Goal: Information Seeking & Learning: Compare options

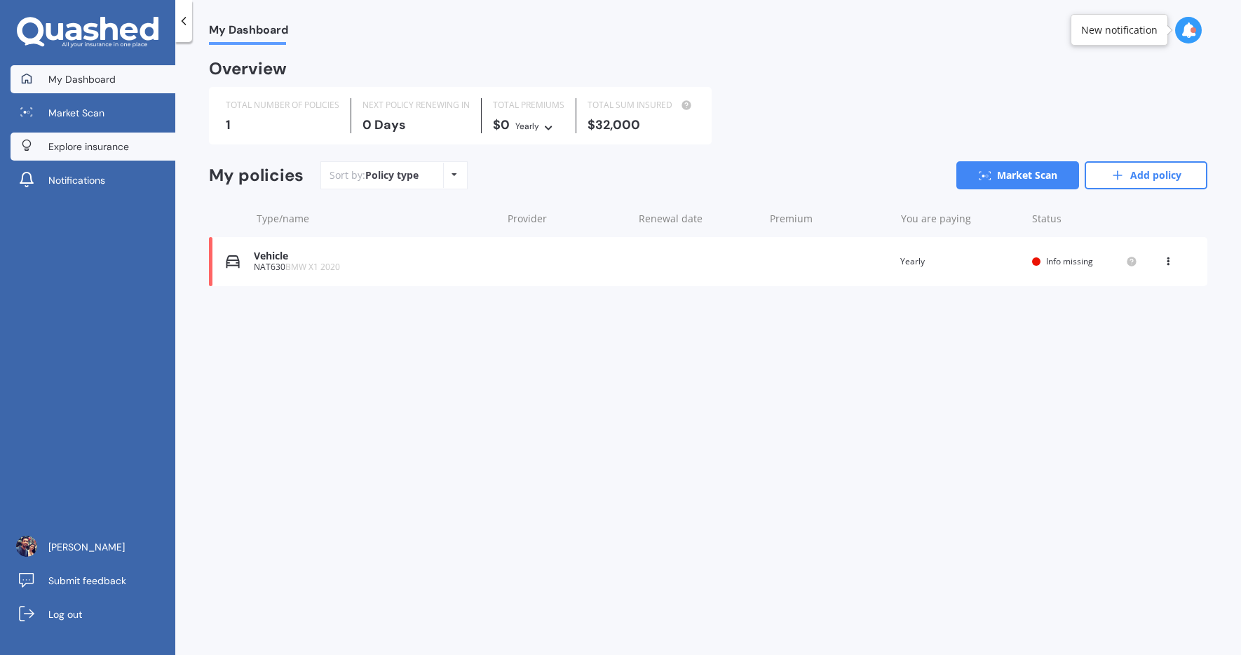
click at [134, 144] on link "Explore insurance" at bounding box center [93, 147] width 165 height 28
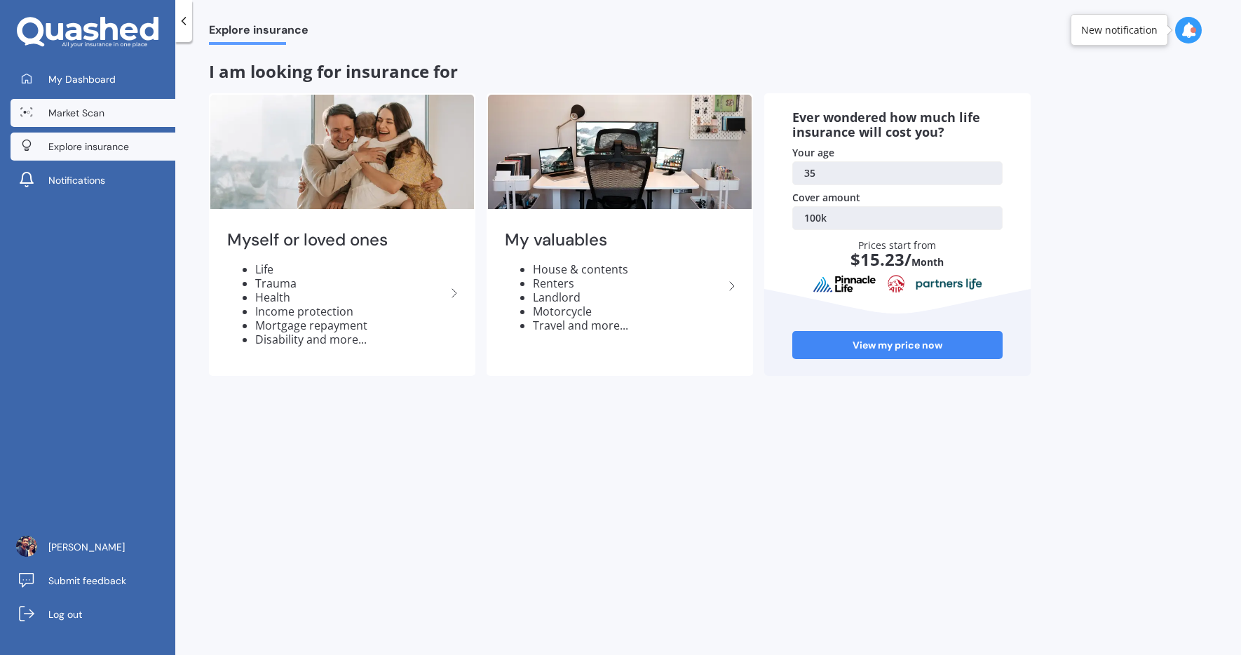
click at [129, 105] on link "Market Scan" at bounding box center [93, 113] width 165 height 28
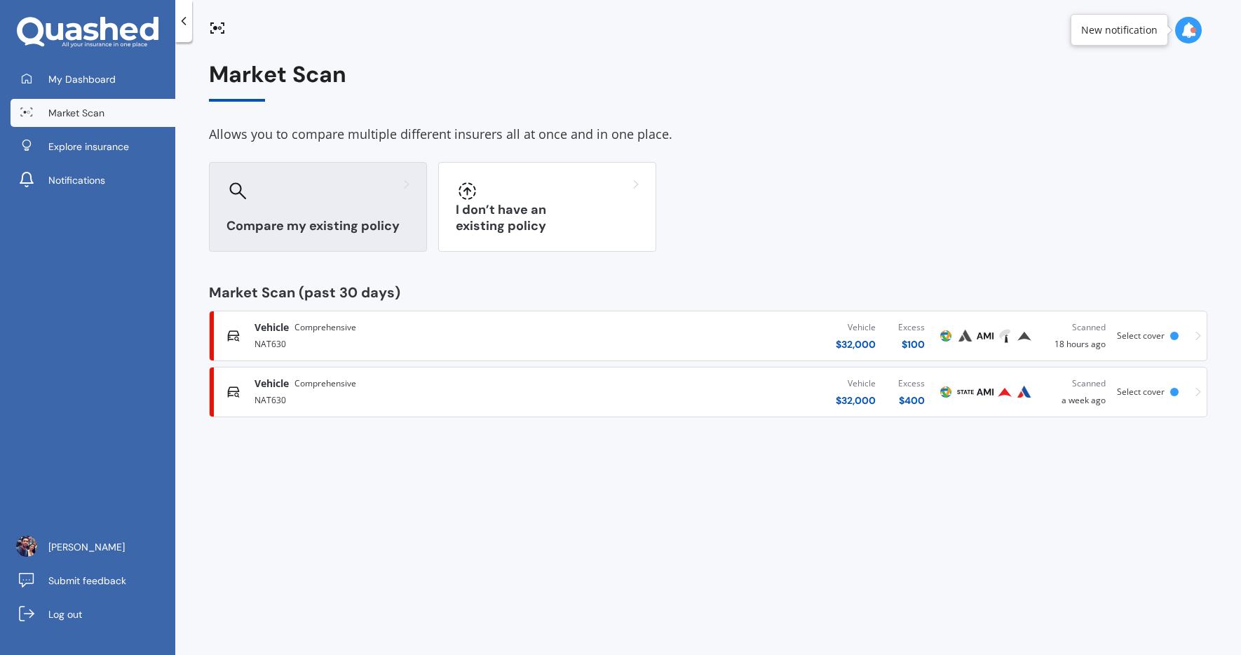
click at [341, 234] on h3 "Compare my existing policy" at bounding box center [318, 226] width 183 height 16
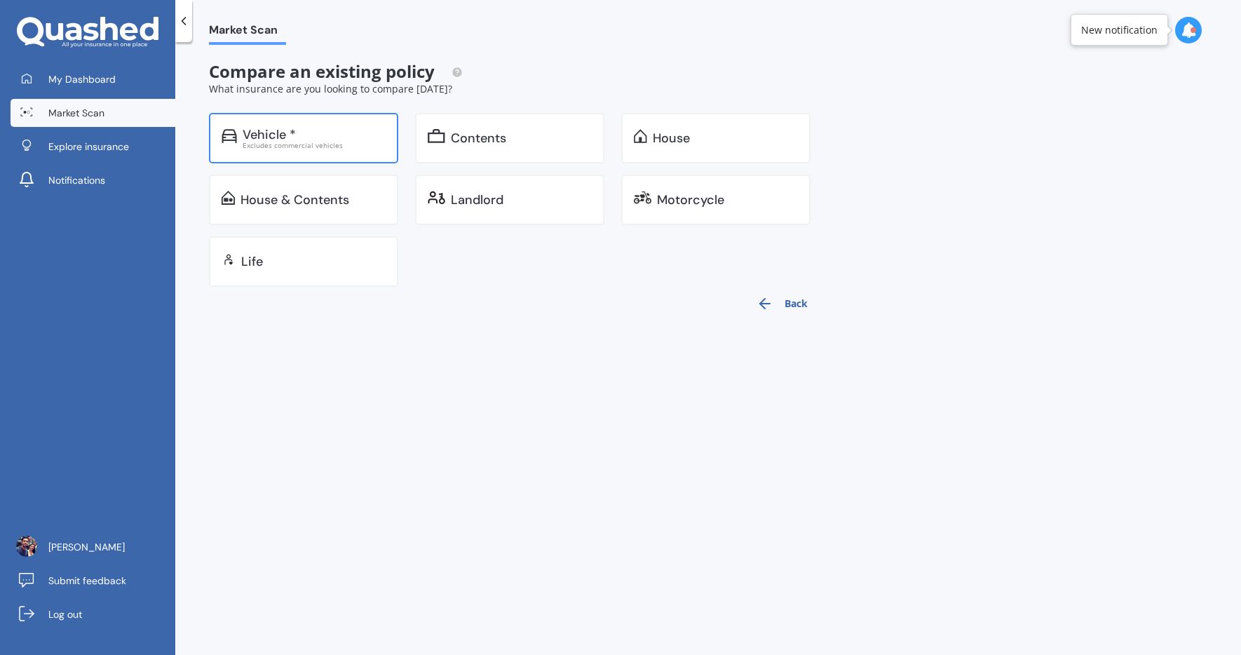
click at [315, 142] on div "Excludes commercial vehicles" at bounding box center [314, 145] width 143 height 7
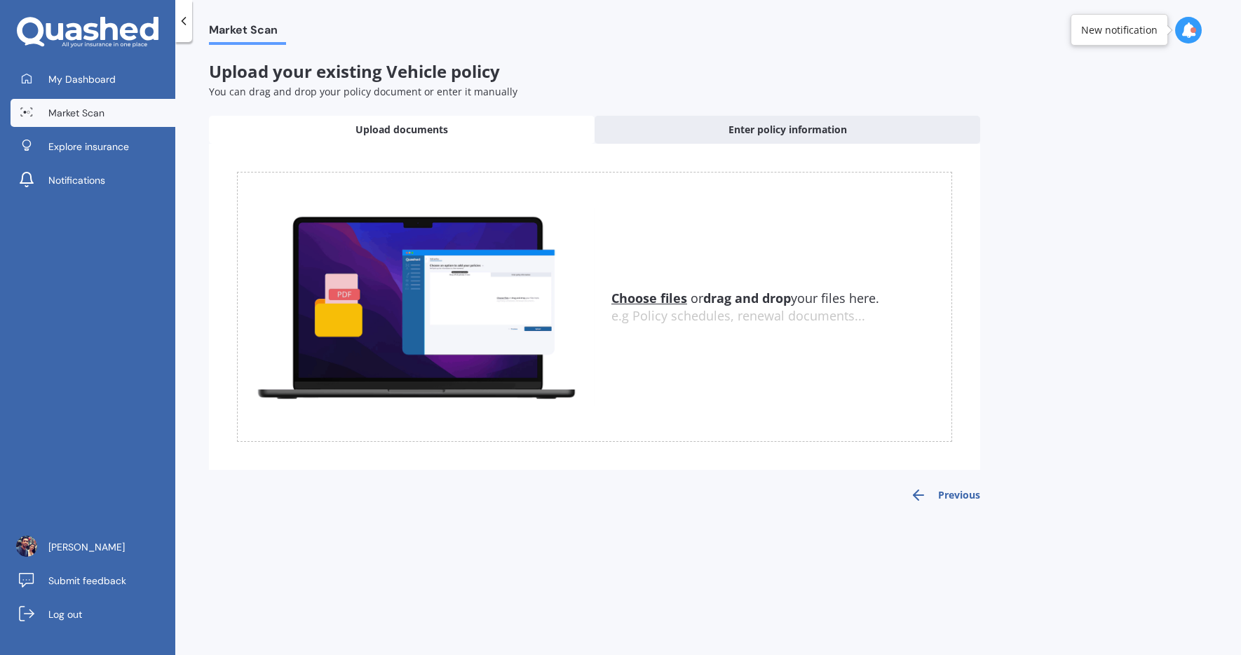
click at [474, 128] on div "Upload documents" at bounding box center [402, 130] width 386 height 28
click at [426, 127] on span "Upload documents" at bounding box center [402, 130] width 93 height 14
click at [191, 25] on div at bounding box center [183, 21] width 17 height 42
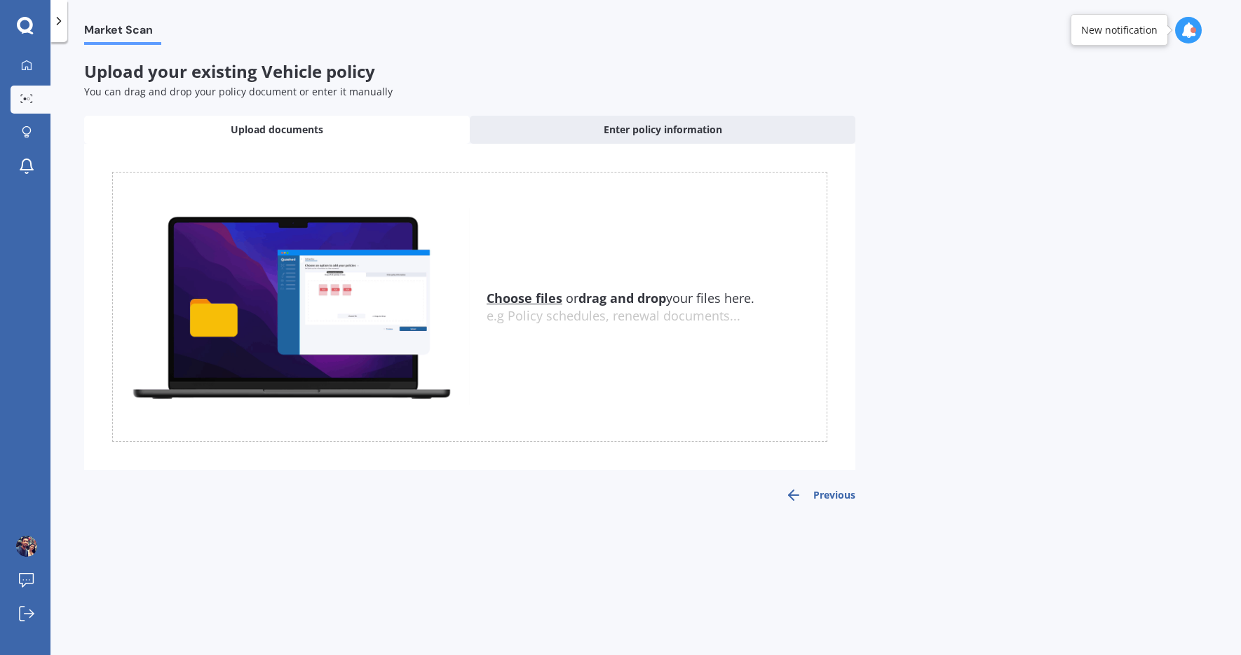
click at [68, 31] on div "Market Scan" at bounding box center [114, 22] width 94 height 45
click at [64, 27] on icon at bounding box center [59, 21] width 14 height 14
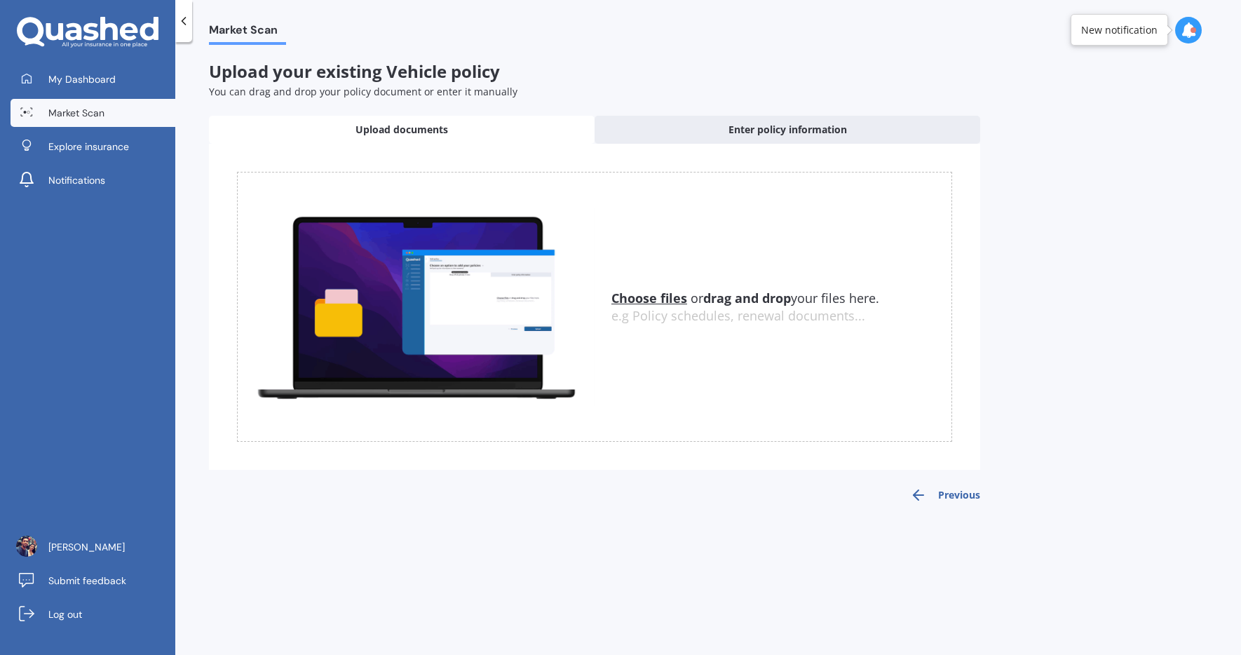
click at [72, 95] on div "My Dashboard Market Scan Explore insurance Notifications" at bounding box center [87, 132] width 175 height 135
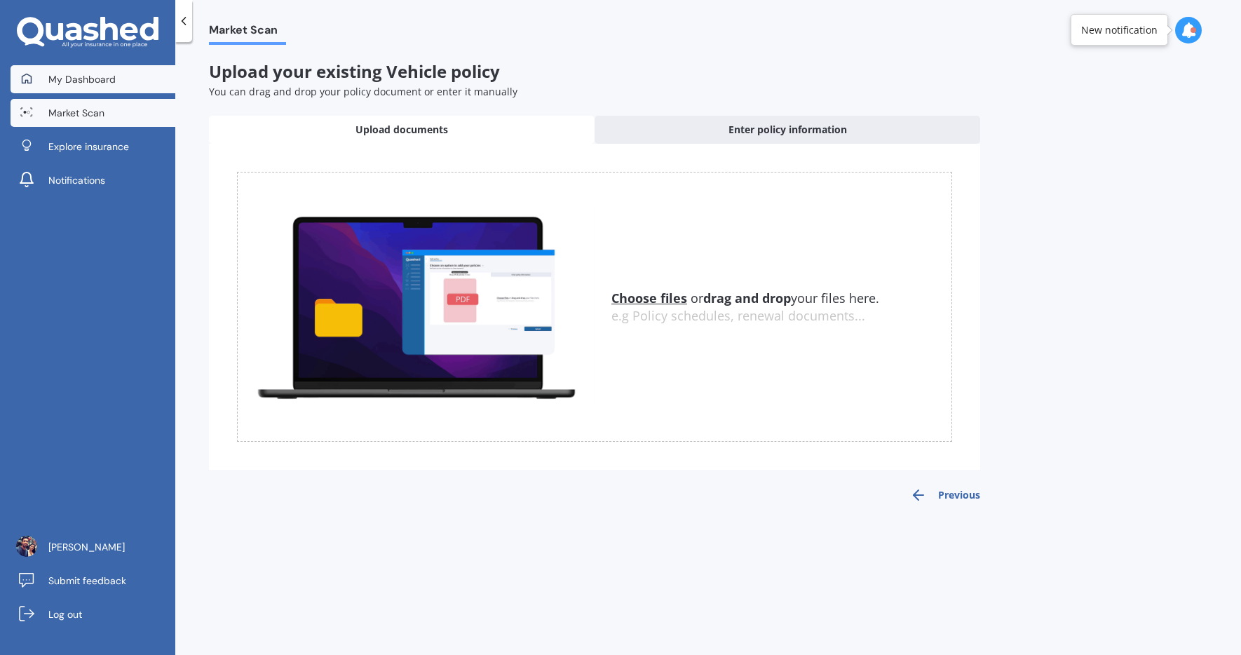
click at [74, 80] on span "My Dashboard" at bounding box center [81, 79] width 67 height 14
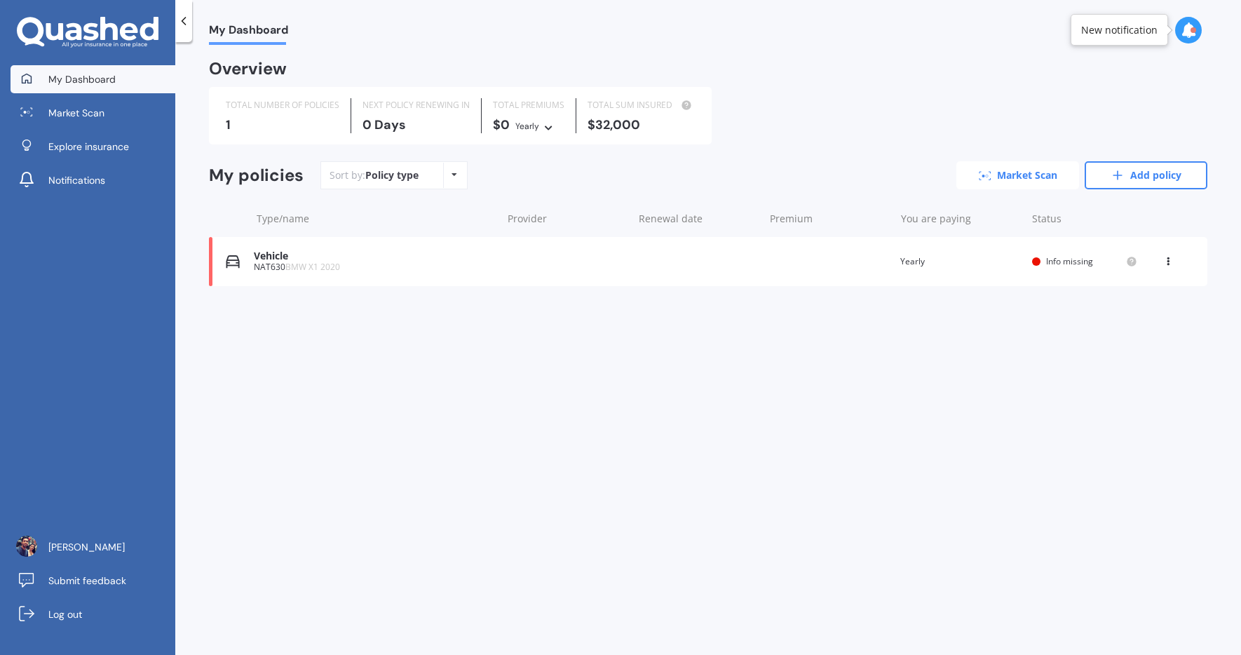
click at [1022, 173] on link "Market Scan" at bounding box center [1018, 175] width 123 height 28
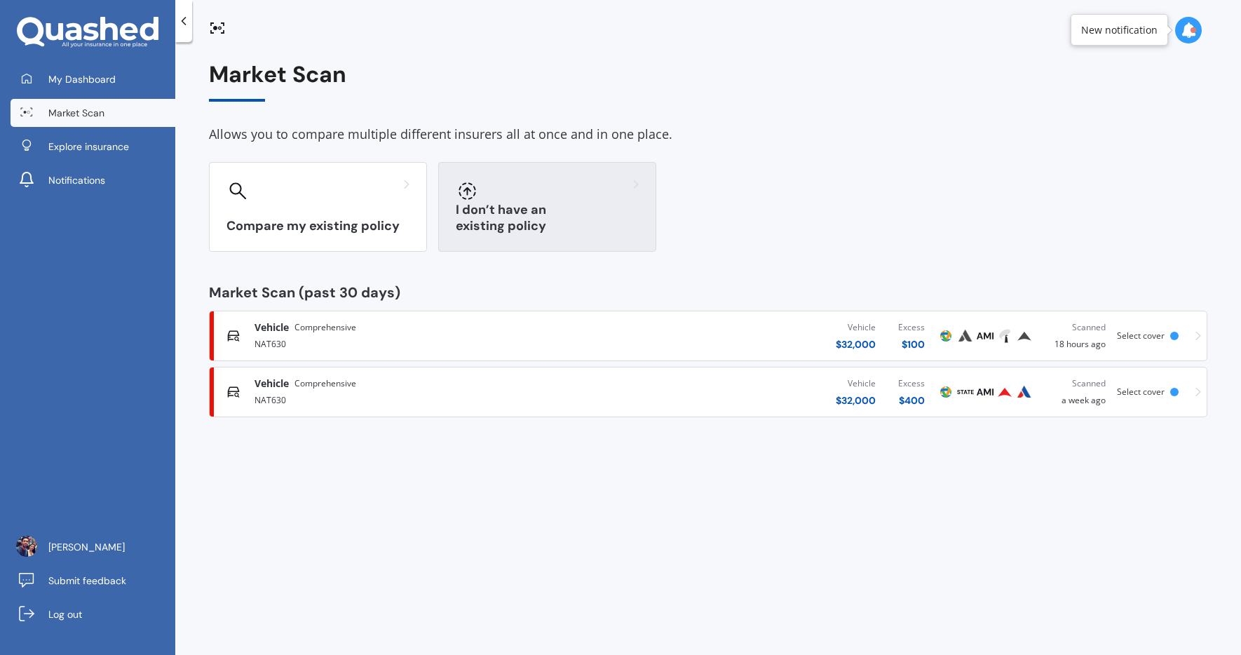
click at [605, 196] on div at bounding box center [547, 191] width 183 height 22
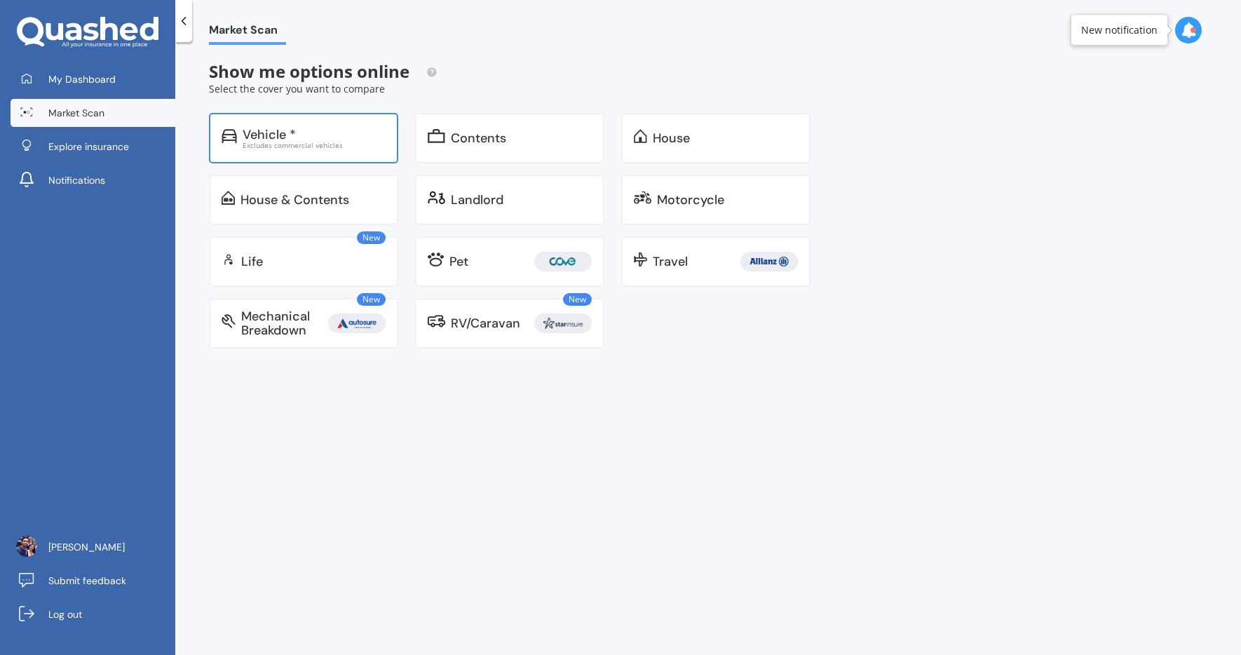
click at [323, 154] on div "Vehicle * Excludes commercial vehicles" at bounding box center [303, 138] width 189 height 51
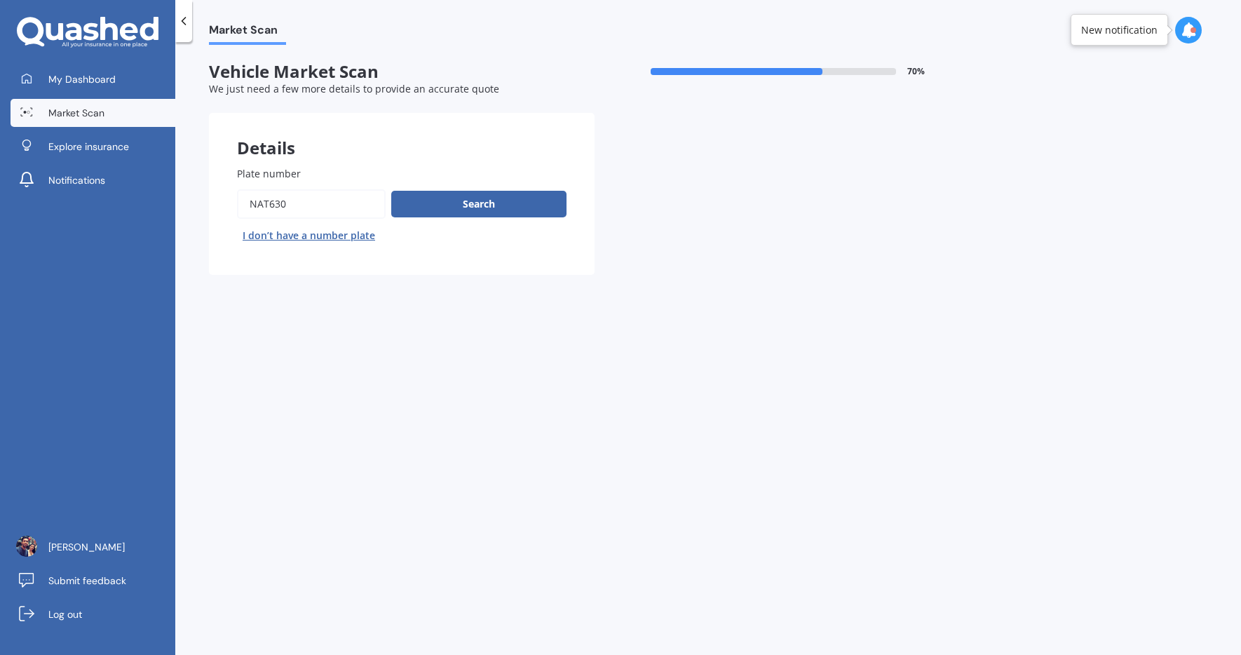
click at [191, 22] on div "My Dashboard Market Scan Explore insurance Notifications Ravindu Thaveesha Subm…" at bounding box center [620, 327] width 1241 height 655
click at [186, 22] on icon at bounding box center [184, 21] width 14 height 14
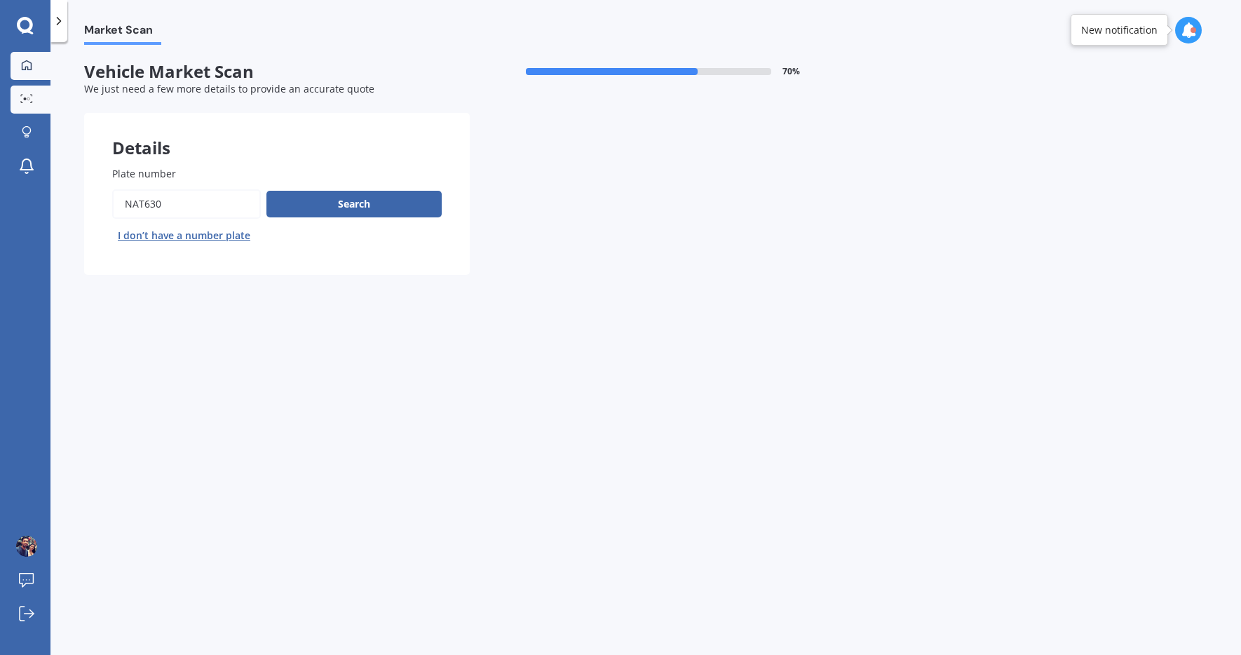
click at [31, 53] on link "My Dashboard" at bounding box center [31, 66] width 40 height 28
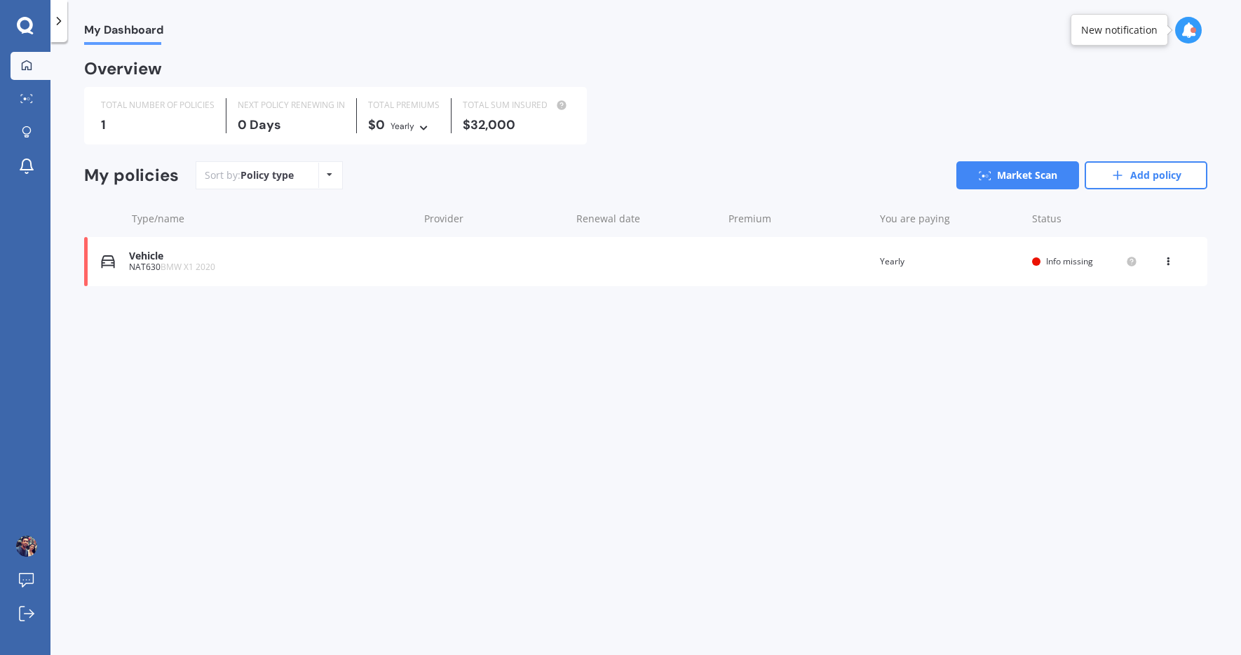
click at [196, 263] on span "BMW X1 2020" at bounding box center [188, 267] width 55 height 12
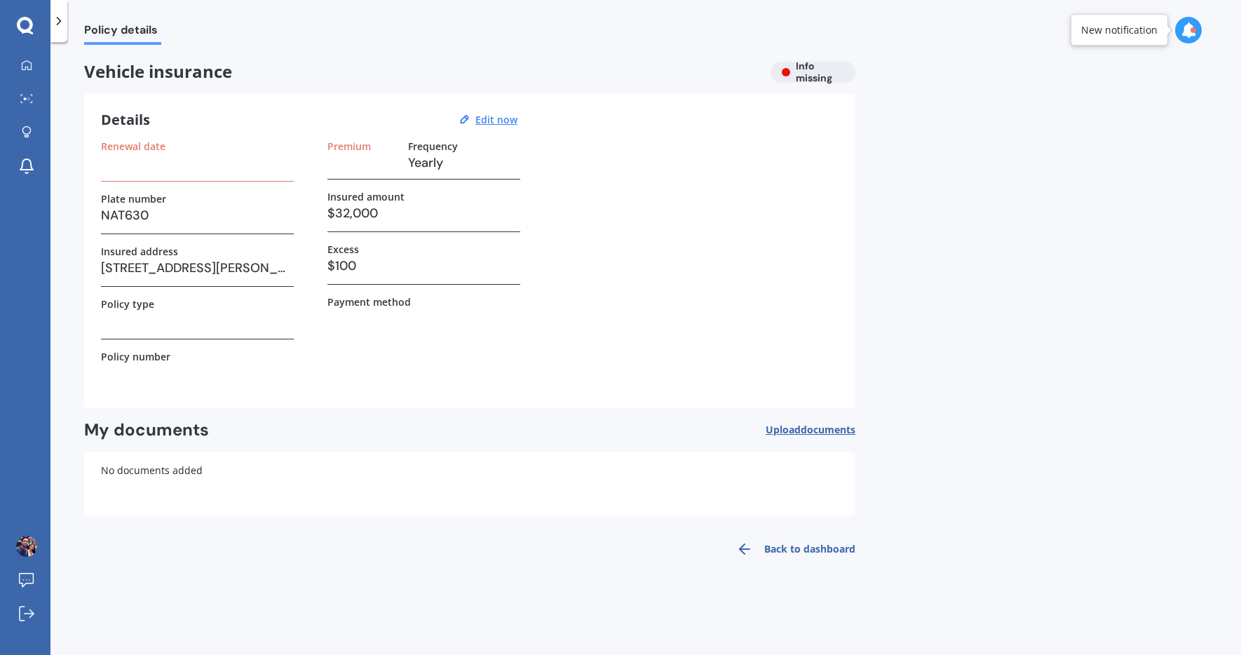
click at [66, 29] on div at bounding box center [59, 21] width 17 height 42
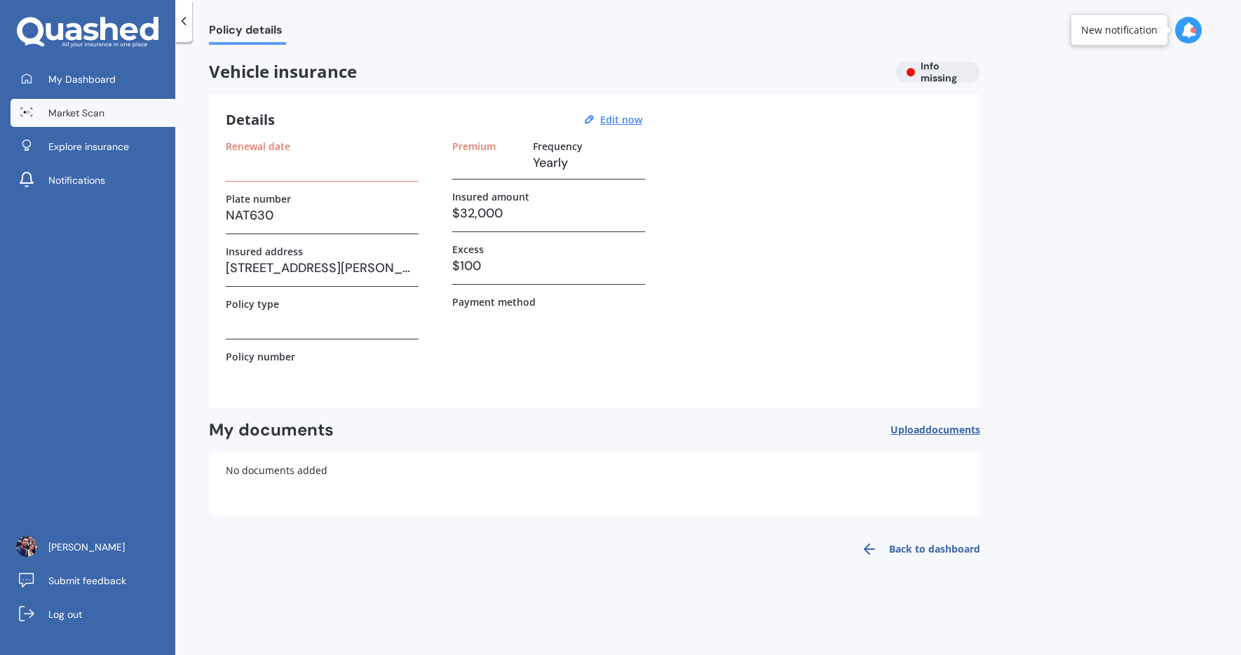
click at [82, 121] on link "Market Scan" at bounding box center [93, 113] width 165 height 28
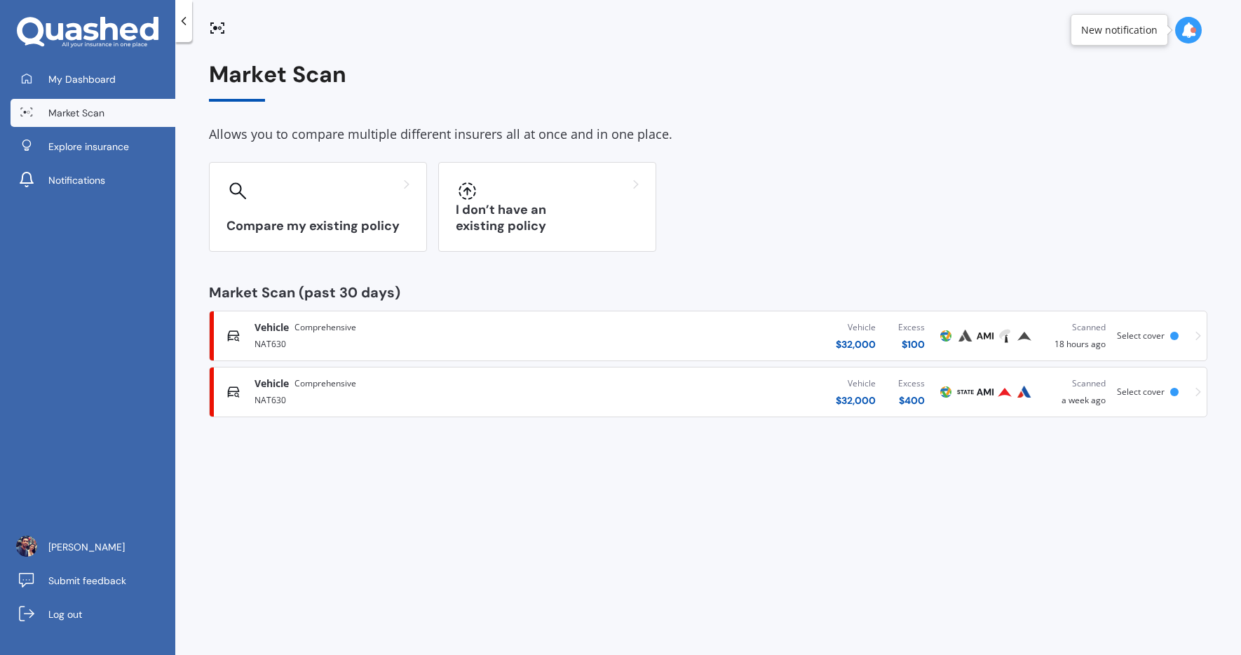
click at [704, 388] on div "Vehicle $ 32,000 Excess $ 400" at bounding box center [758, 392] width 355 height 42
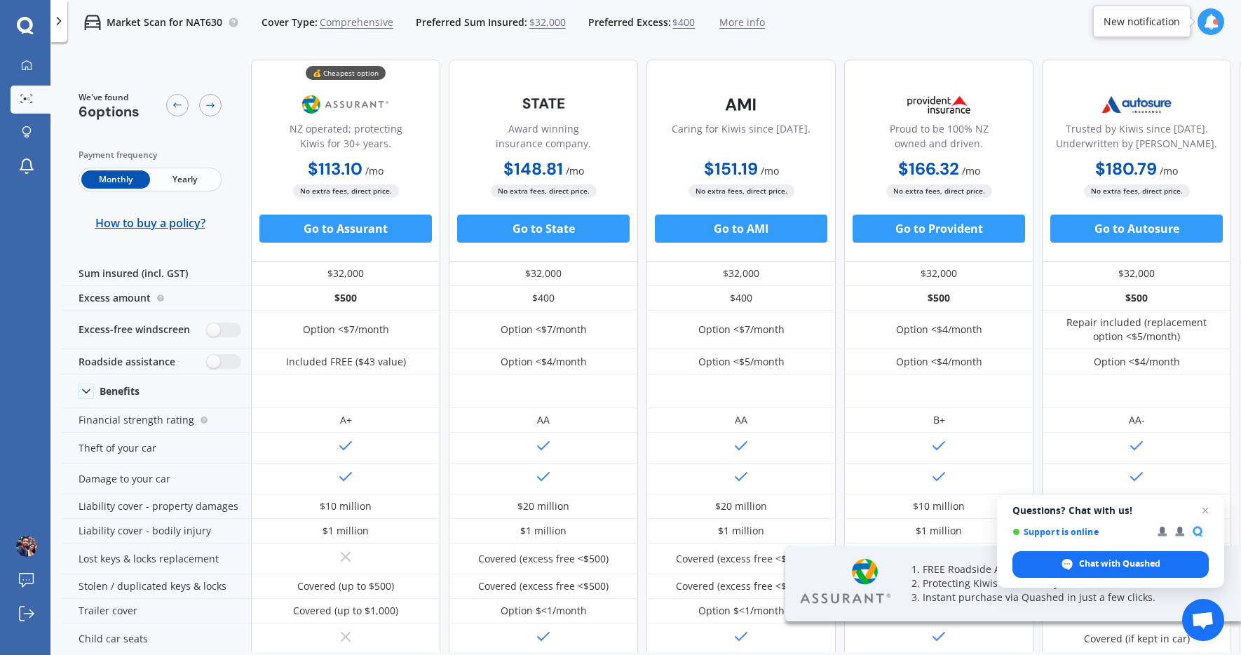
click at [198, 183] on span "Yearly" at bounding box center [184, 179] width 69 height 18
click at [112, 184] on span "Monthly" at bounding box center [115, 179] width 69 height 18
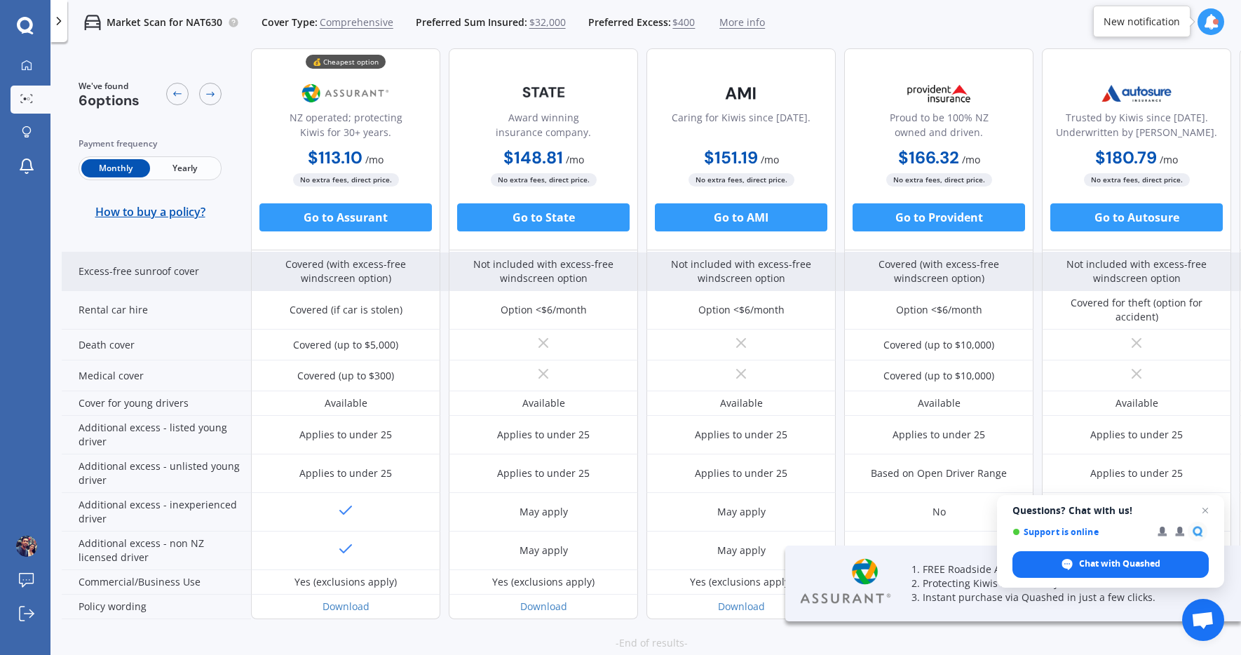
scroll to position [620, 0]
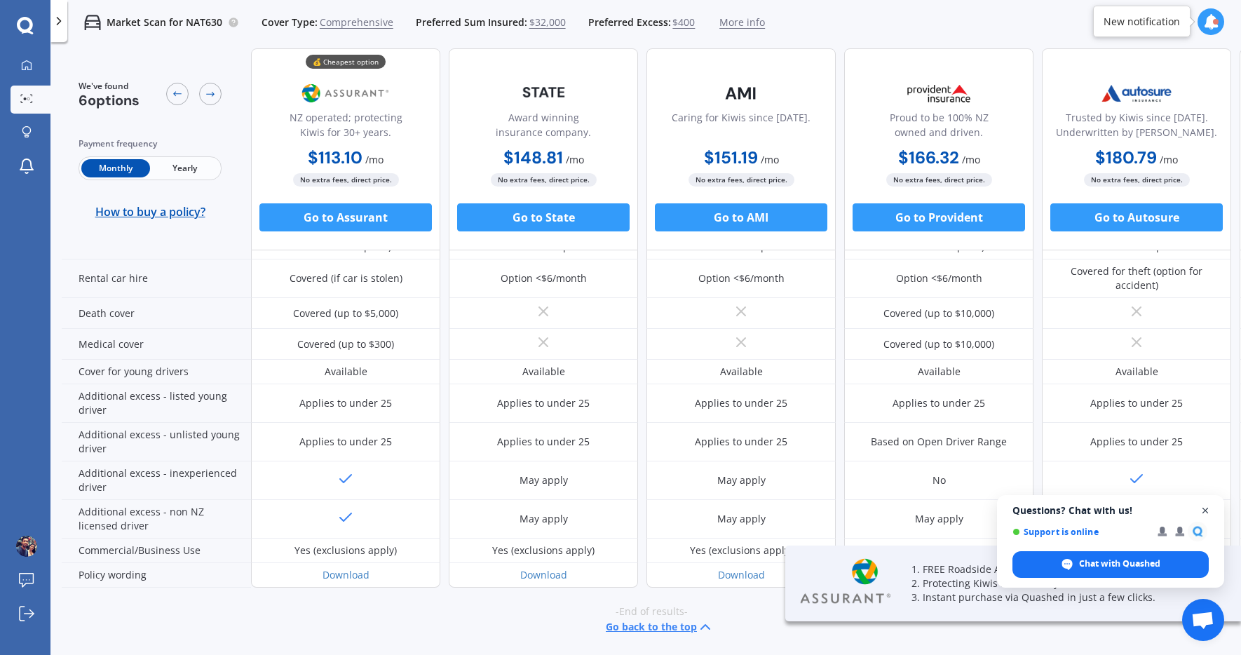
click at [1207, 509] on span "Close chat" at bounding box center [1206, 511] width 18 height 18
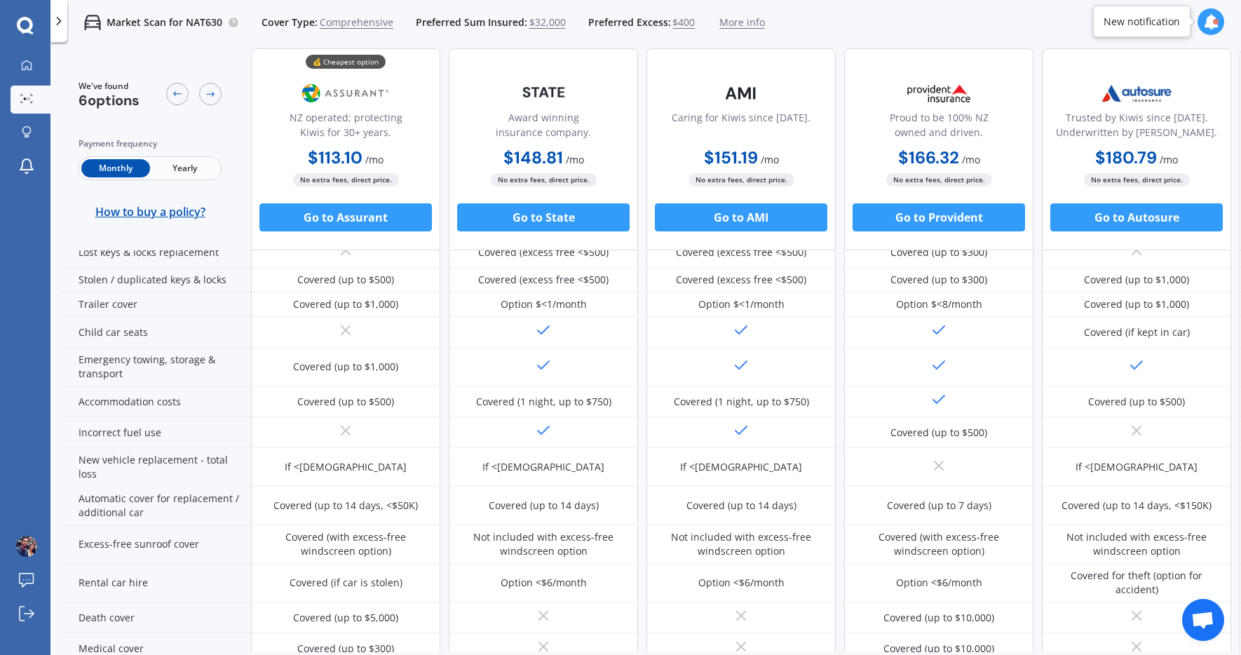
scroll to position [0, 0]
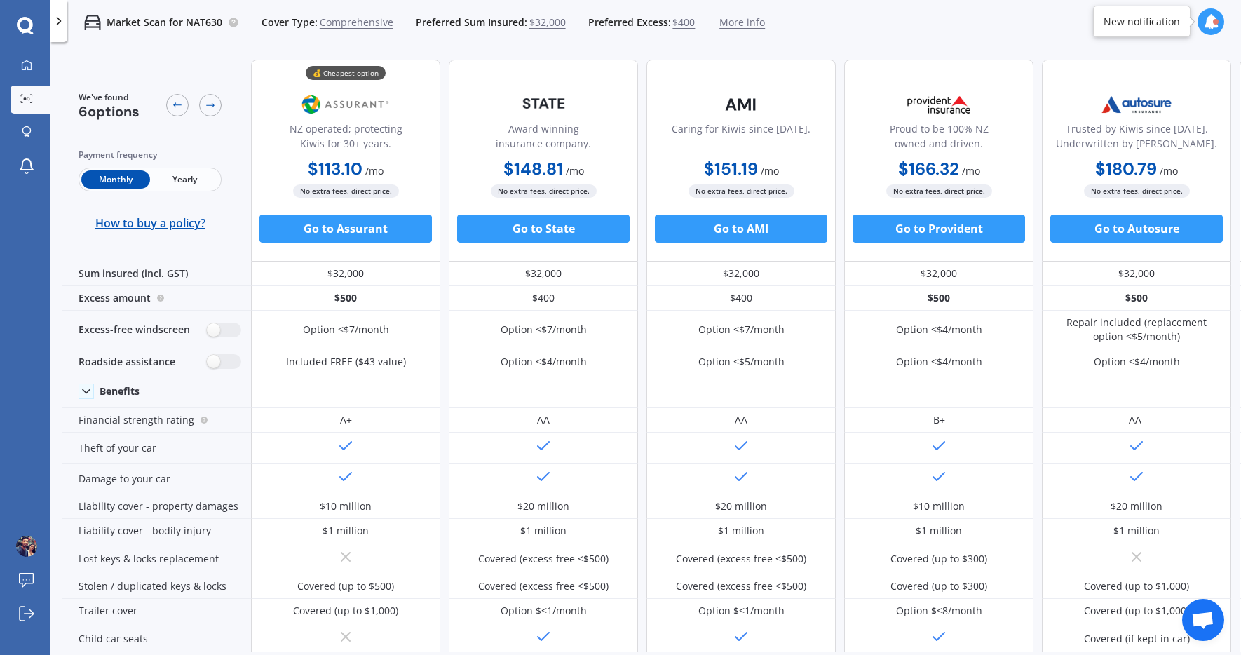
click at [737, 24] on span "More info" at bounding box center [743, 22] width 46 height 14
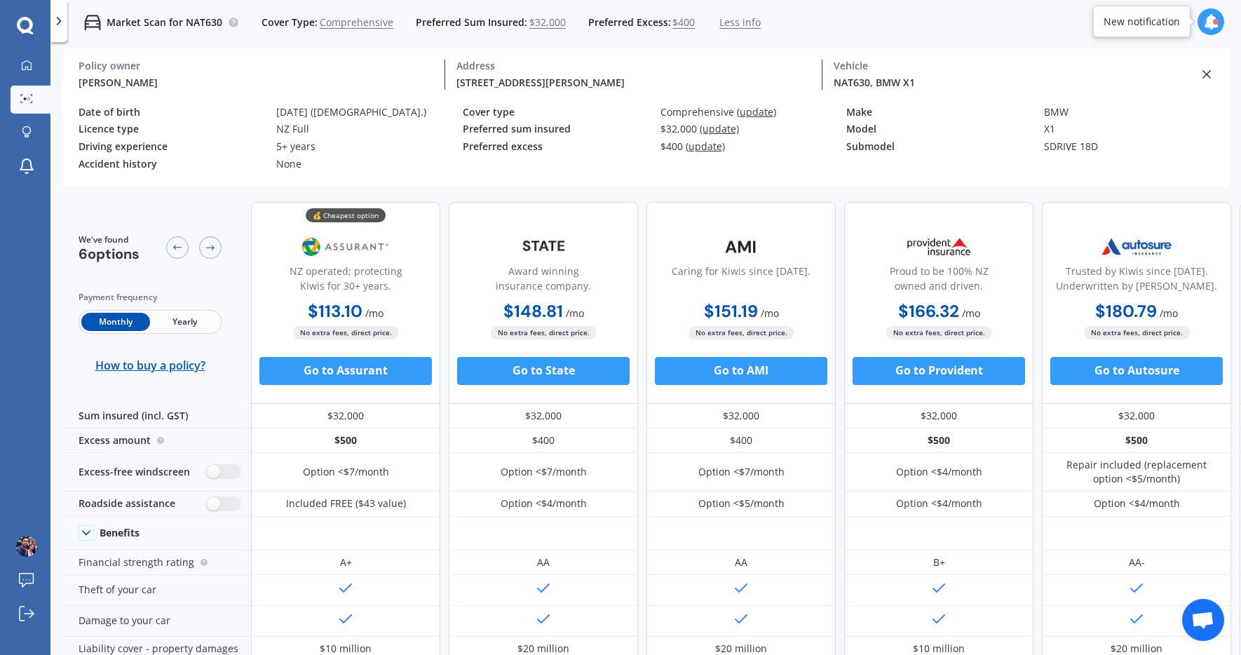
click at [339, 18] on span "Comprehensive" at bounding box center [357, 22] width 74 height 14
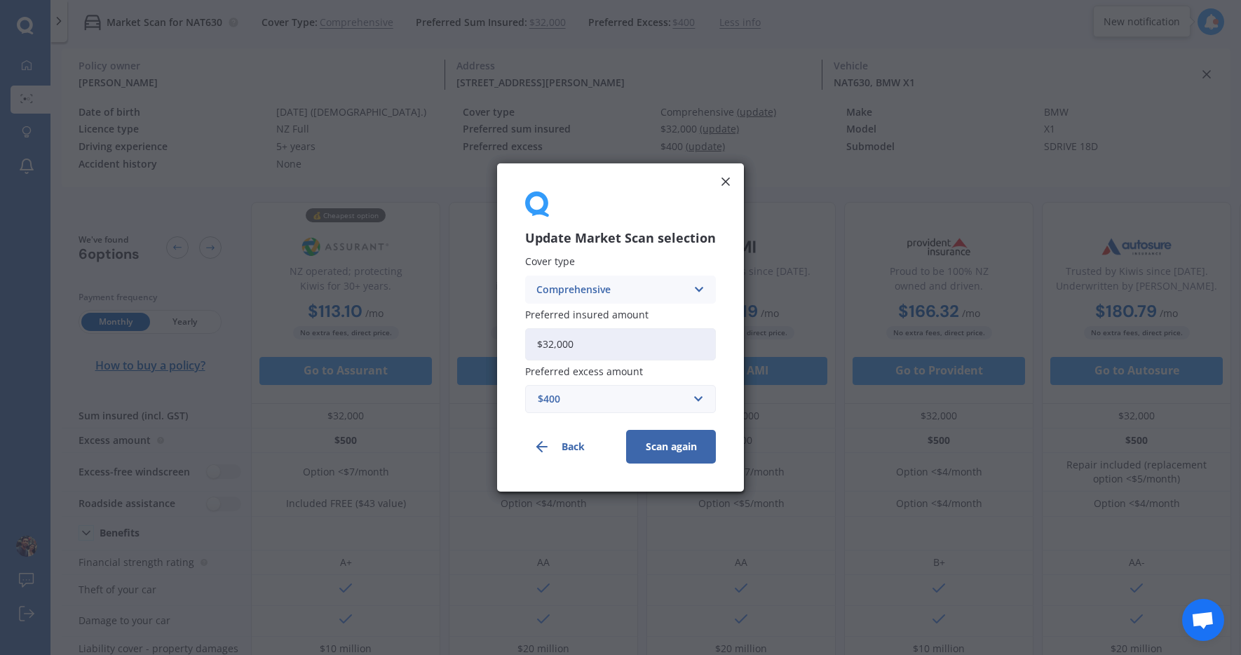
click at [633, 295] on div "Comprehensive" at bounding box center [612, 289] width 150 height 15
click at [365, 111] on div "Update Market Scan selection Cover type Comprehensive Comprehensive Third Party…" at bounding box center [620, 327] width 1241 height 655
